Goal: Obtain resource: Download file/media

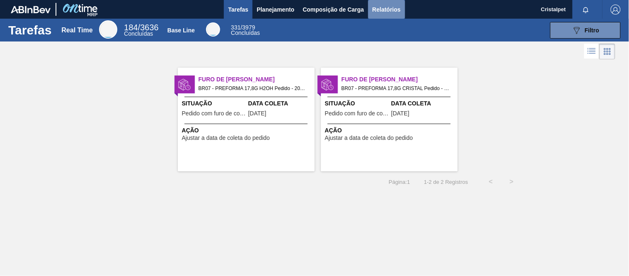
click at [391, 8] on span "Relatórios" at bounding box center [386, 10] width 28 height 10
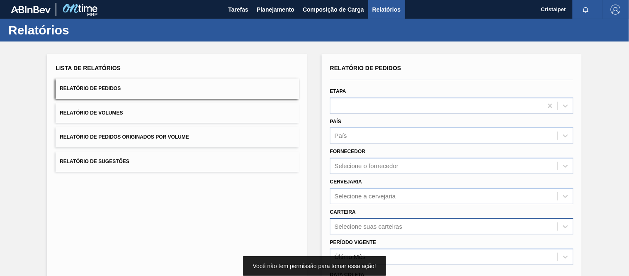
scroll to position [88, 0]
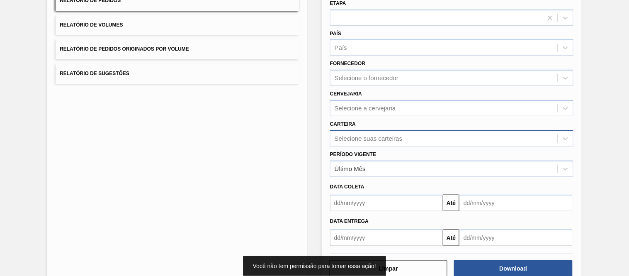
click at [354, 146] on div "Selecione suas carteiras" at bounding box center [451, 138] width 243 height 16
click at [357, 132] on div "Selecione suas carteiras" at bounding box center [444, 138] width 227 height 12
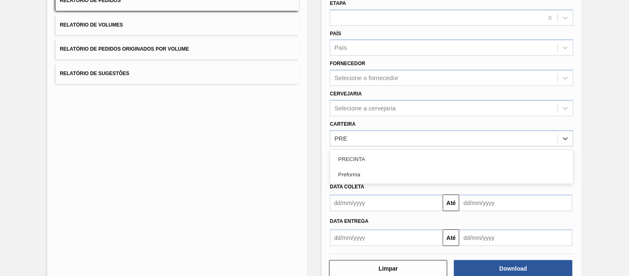
type input "PREF"
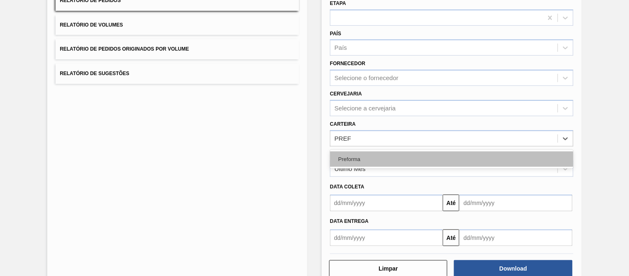
click at [362, 156] on div "Preforma" at bounding box center [451, 158] width 243 height 15
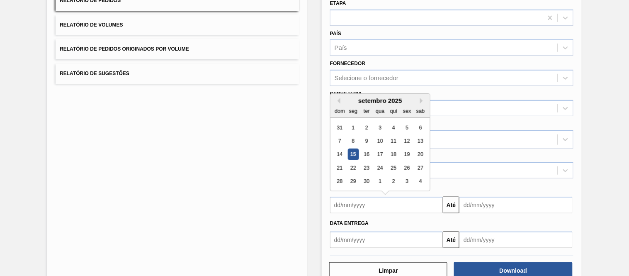
click at [362, 204] on input "text" at bounding box center [386, 205] width 113 height 17
click at [351, 125] on div "1" at bounding box center [353, 127] width 11 height 11
type input "[DATE]"
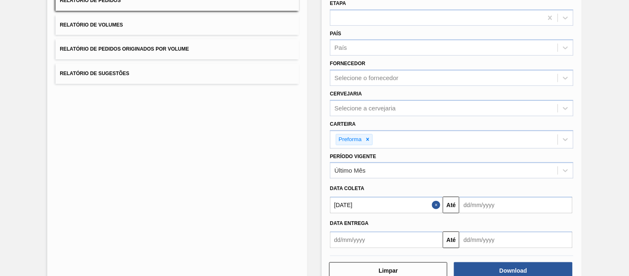
click at [469, 206] on input "text" at bounding box center [516, 205] width 113 height 17
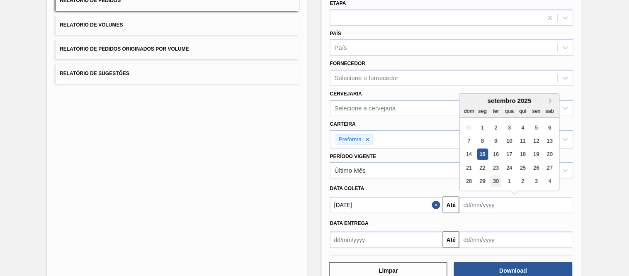
click at [495, 177] on div "30" at bounding box center [496, 181] width 11 height 11
type input "[DATE]"
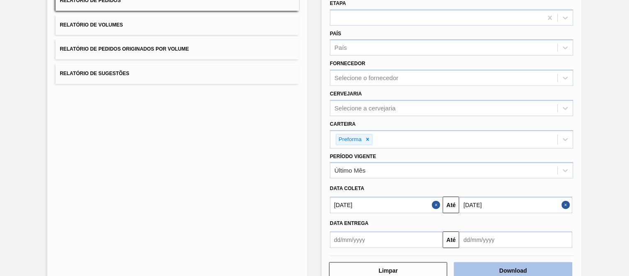
click at [513, 270] on button "Download" at bounding box center [513, 270] width 118 height 17
